Goal: Contribute content

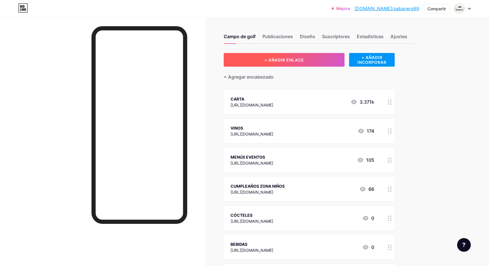
click at [293, 58] on font "+ AÑADIR ENLACE" at bounding box center [285, 60] width 40 height 5
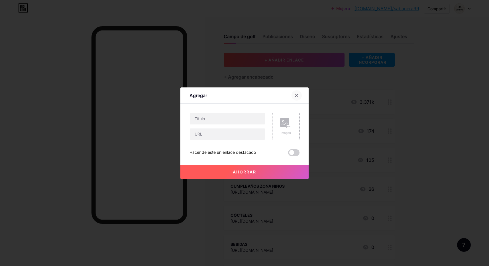
click at [299, 95] on icon at bounding box center [297, 95] width 5 height 5
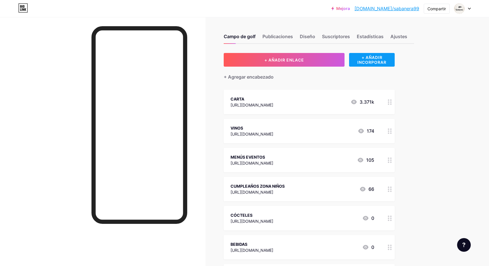
click at [371, 54] on div "+ AÑADIR INCORPORAR" at bounding box center [371, 60] width 45 height 14
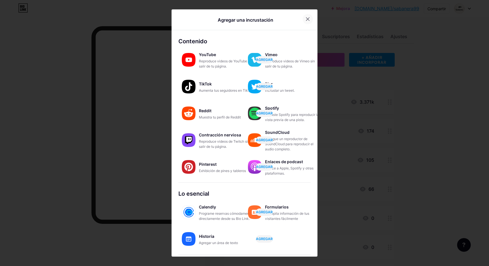
click at [310, 20] on div at bounding box center [308, 19] width 10 height 10
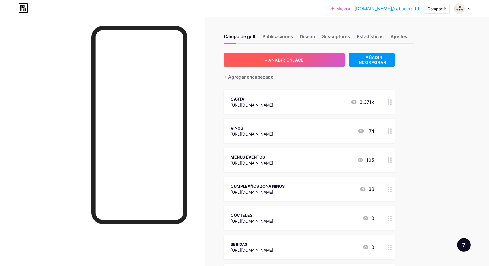
click at [300, 63] on button "+ AÑADIR ENLACE" at bounding box center [284, 60] width 121 height 14
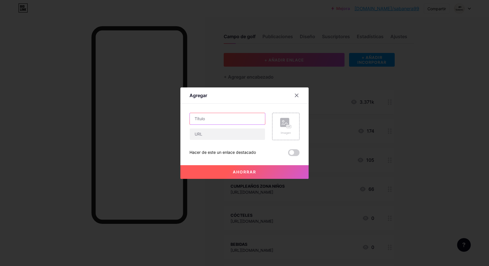
click at [210, 120] on input "text" at bounding box center [227, 118] width 75 height 11
type input "SUGERENCIAS"
click at [234, 137] on input "text" at bounding box center [227, 134] width 75 height 11
paste input "[URL][DOMAIN_NAME]"
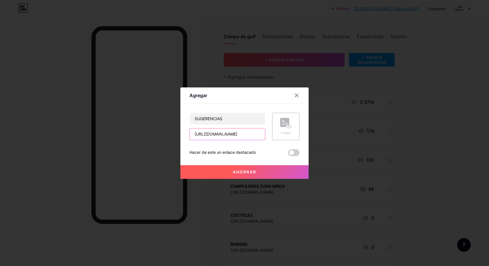
type input "[URL][DOMAIN_NAME]"
click at [245, 172] on font "Ahorrar" at bounding box center [244, 172] width 23 height 5
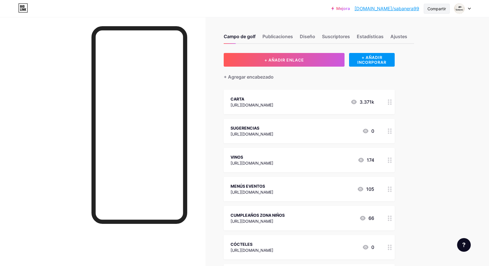
drag, startPoint x: 390, startPoint y: 101, endPoint x: 430, endPoint y: 13, distance: 96.5
